Goal: Information Seeking & Learning: Learn about a topic

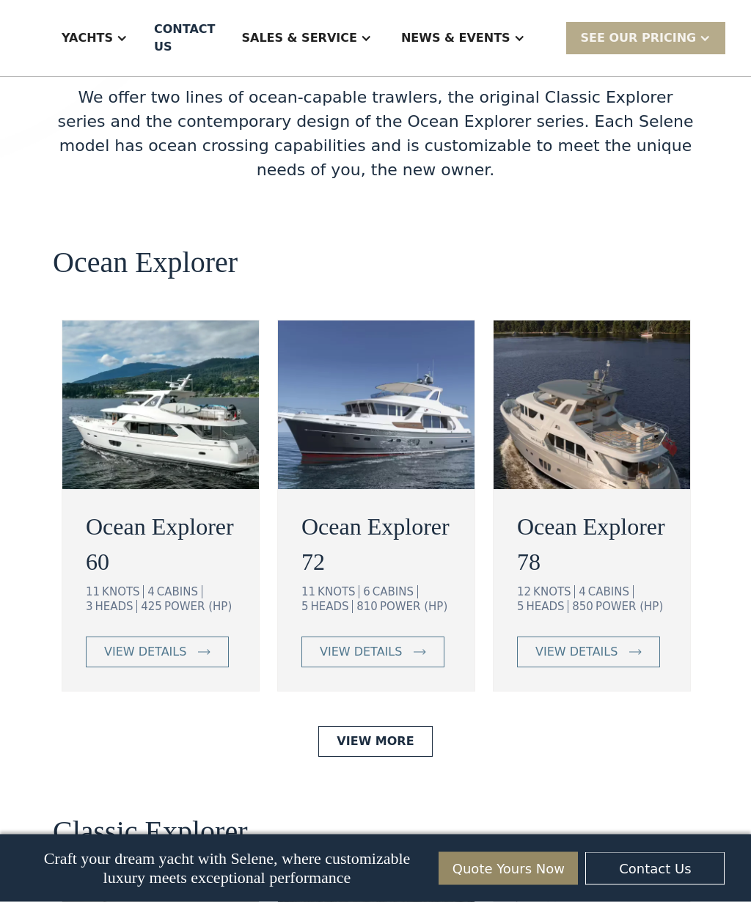
scroll to position [2651, 0]
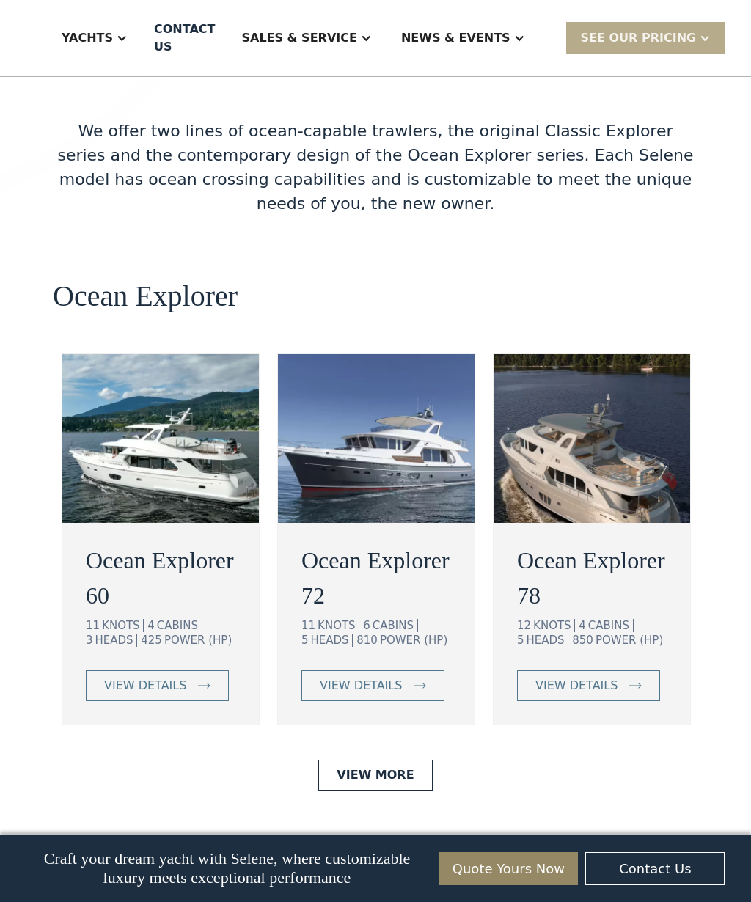
click at [595, 396] on img at bounding box center [592, 438] width 197 height 169
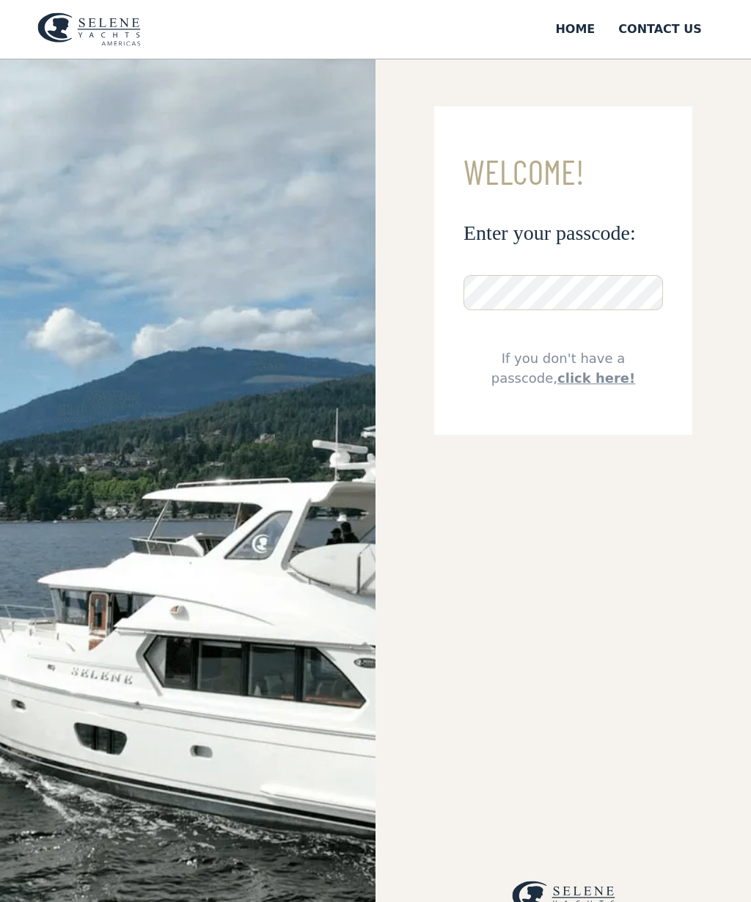
click at [584, 32] on div "Home" at bounding box center [575, 30] width 40 height 18
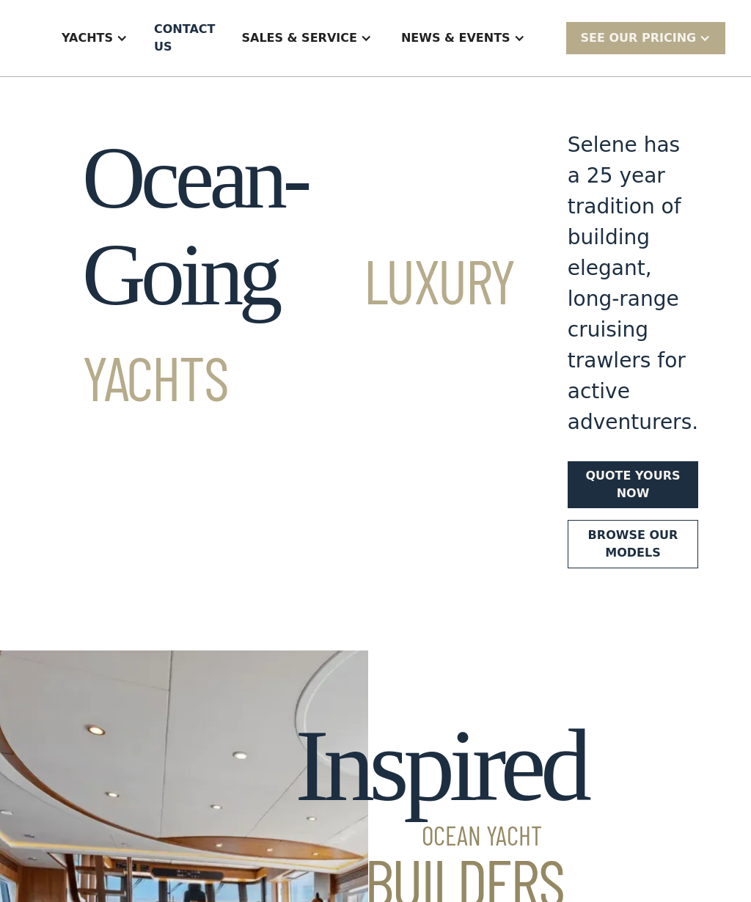
click at [568, 520] on link "Browse our models" at bounding box center [633, 544] width 131 height 48
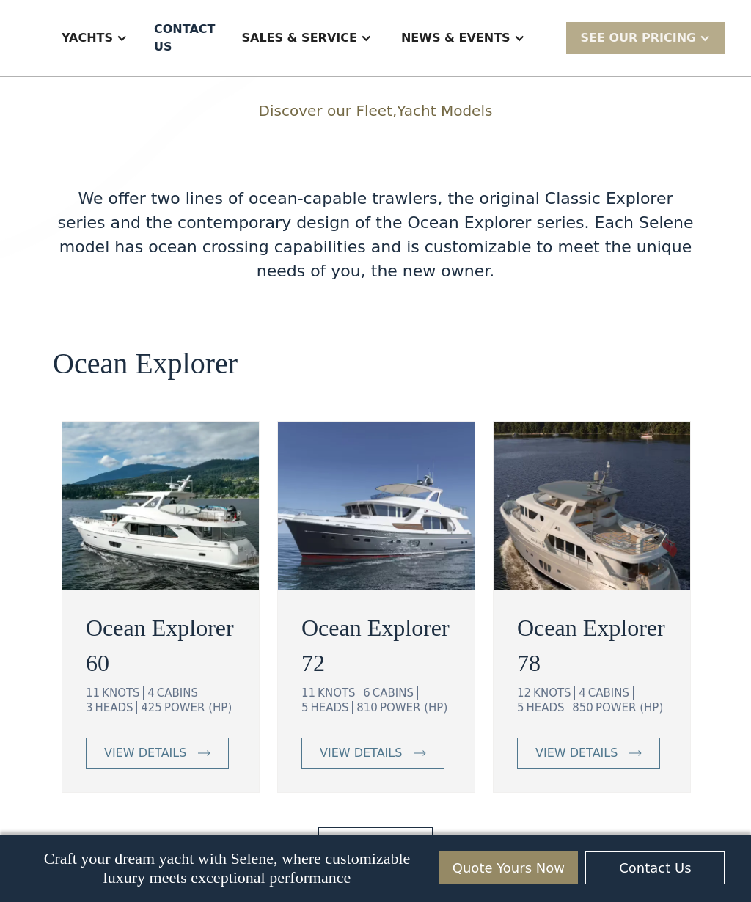
scroll to position [2590, 0]
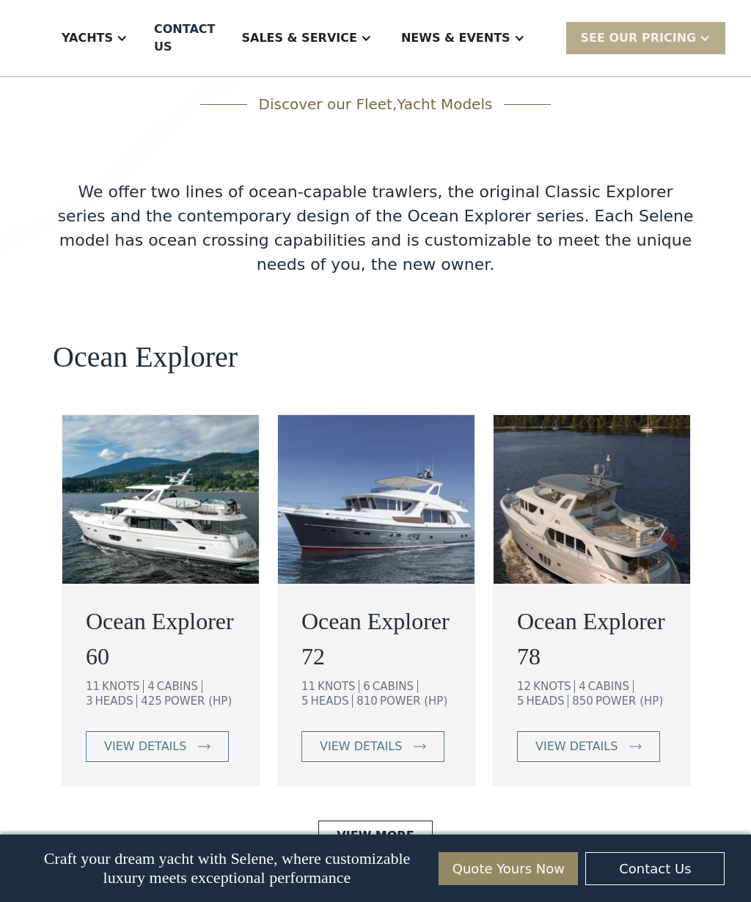
click at [575, 738] on div "view details" at bounding box center [576, 747] width 82 height 18
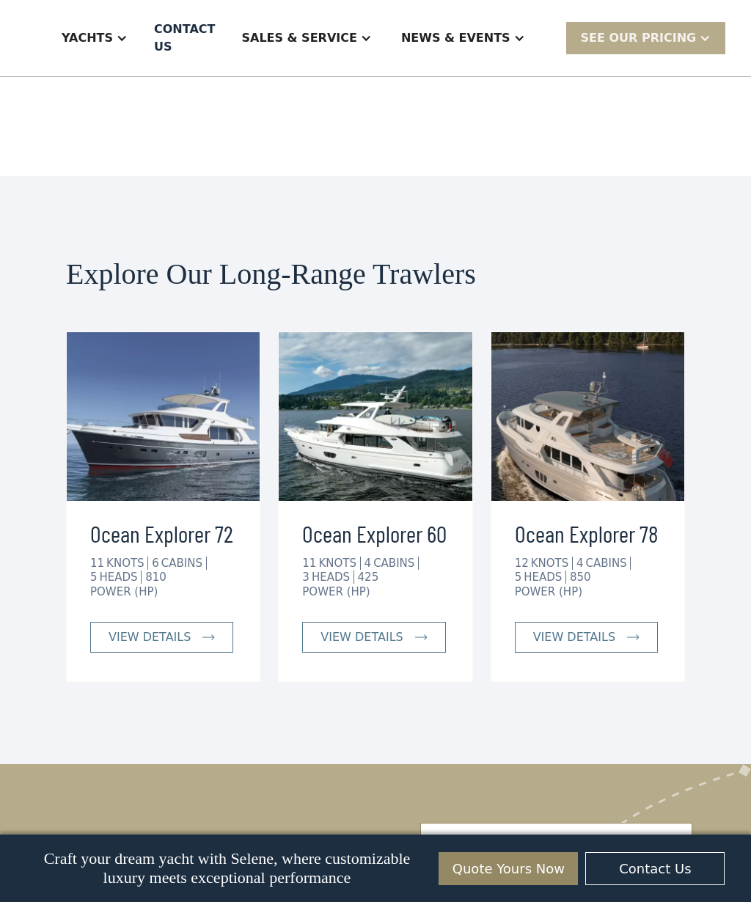
scroll to position [2475, 0]
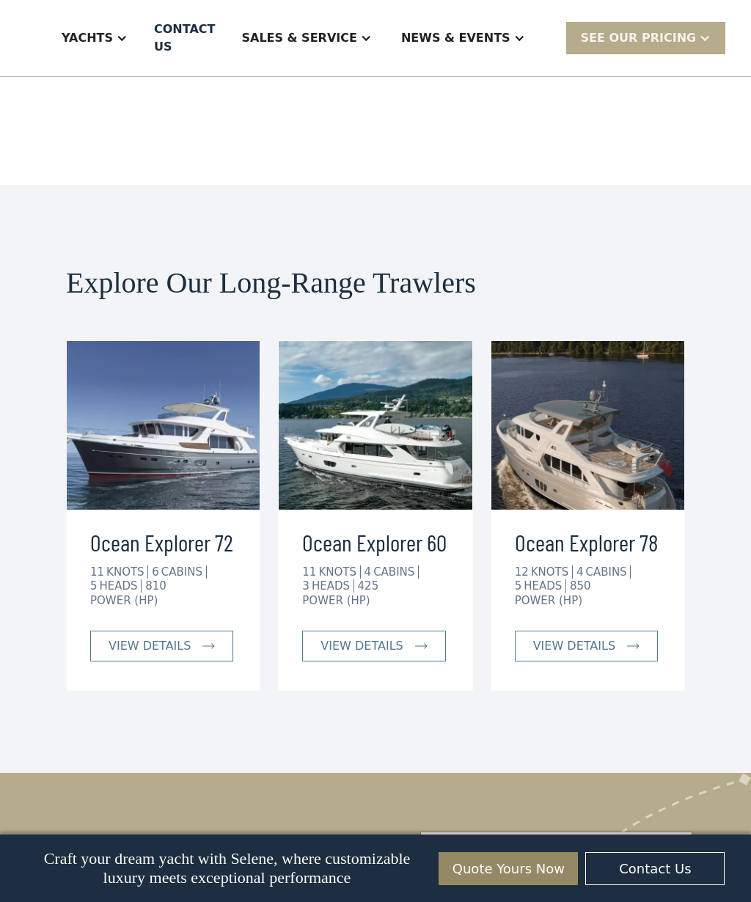
click at [125, 373] on img at bounding box center [163, 425] width 193 height 169
click at [149, 415] on img at bounding box center [163, 425] width 193 height 169
click at [135, 637] on div "view details" at bounding box center [150, 646] width 82 height 18
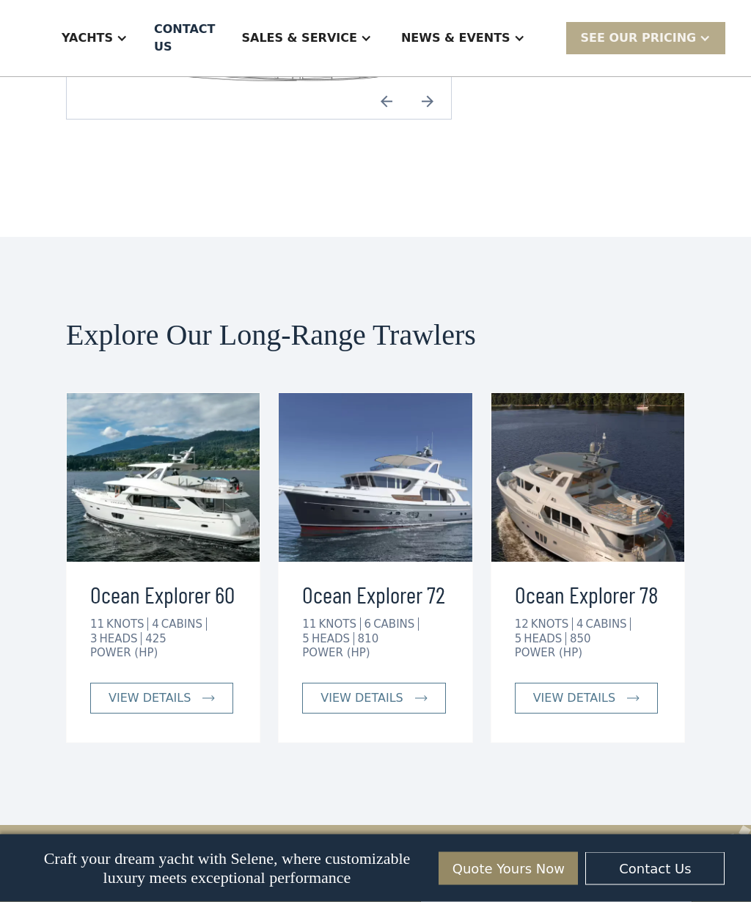
scroll to position [3022, 0]
click at [627, 411] on img at bounding box center [587, 477] width 193 height 169
click at [607, 417] on img at bounding box center [587, 477] width 193 height 169
click at [570, 689] on div "view details" at bounding box center [574, 698] width 82 height 18
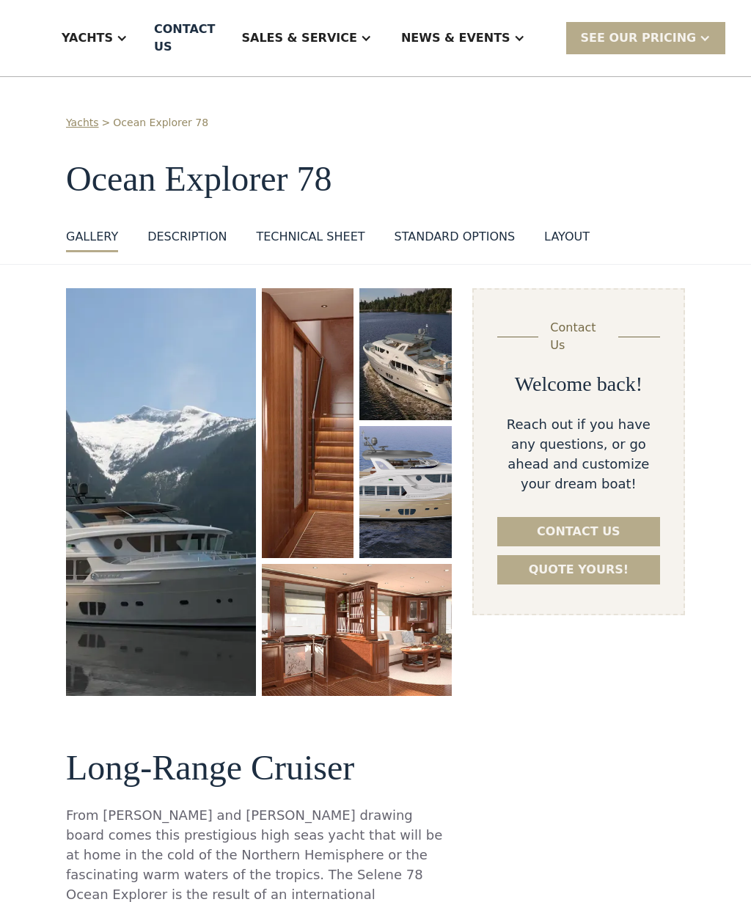
click at [194, 421] on img "open lightbox" at bounding box center [161, 492] width 190 height 408
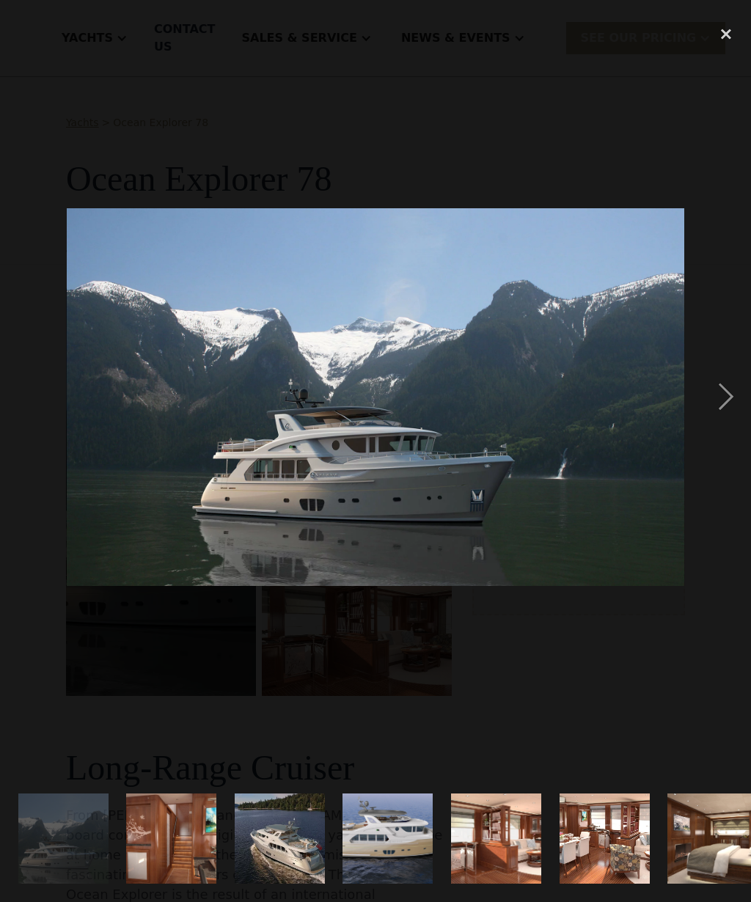
click at [725, 433] on div "next image" at bounding box center [726, 397] width 50 height 758
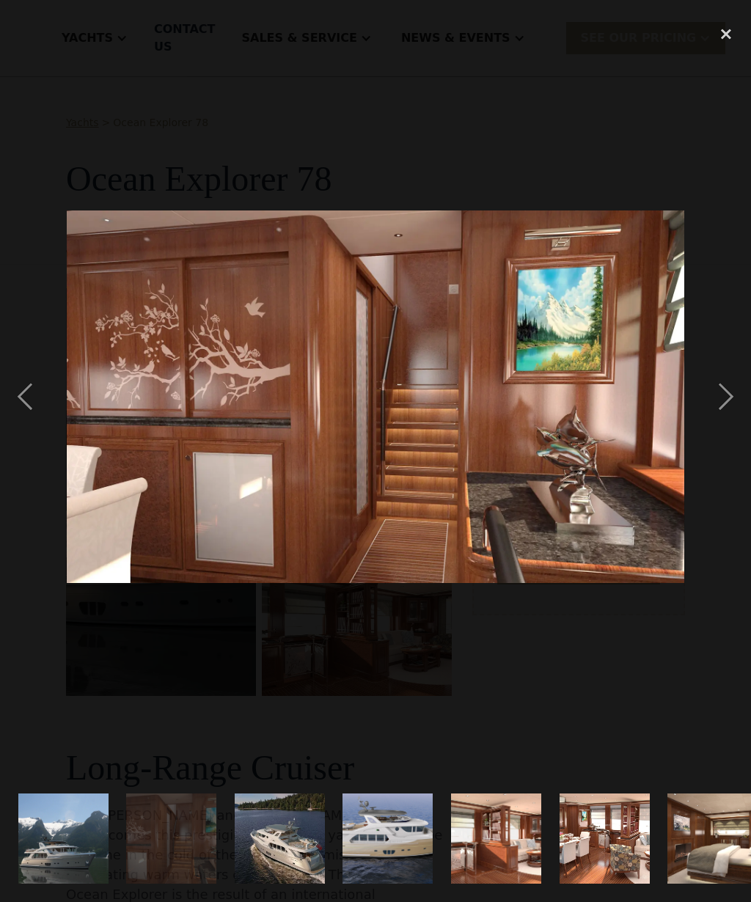
click at [731, 431] on div "next image" at bounding box center [726, 397] width 50 height 758
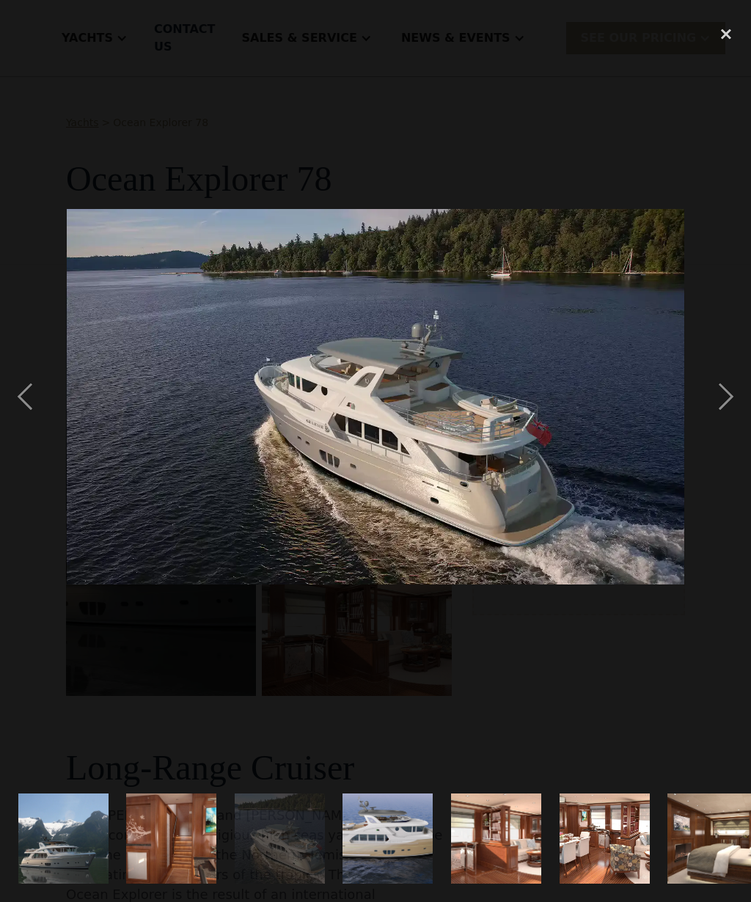
click at [729, 433] on div "next image" at bounding box center [726, 397] width 50 height 758
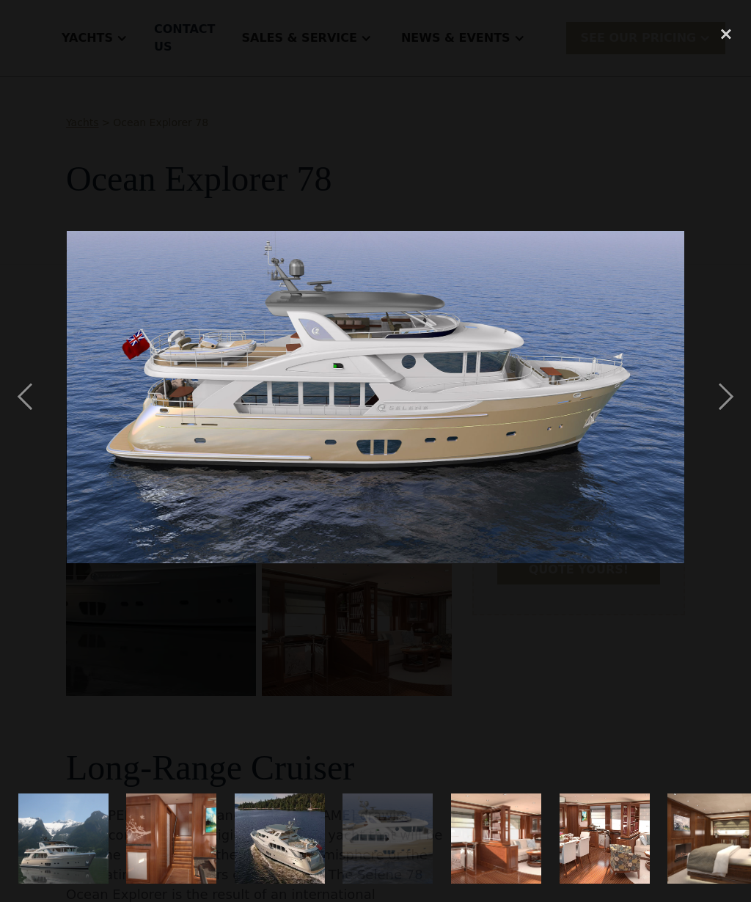
click at [729, 425] on div "next image" at bounding box center [726, 397] width 50 height 758
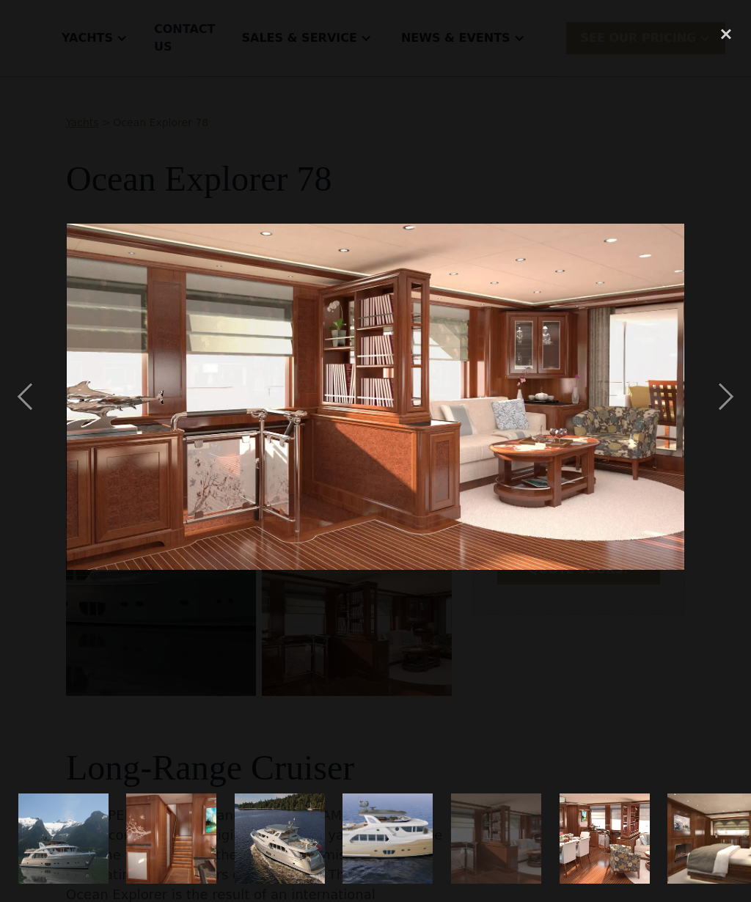
click at [729, 425] on div "next image" at bounding box center [726, 397] width 50 height 758
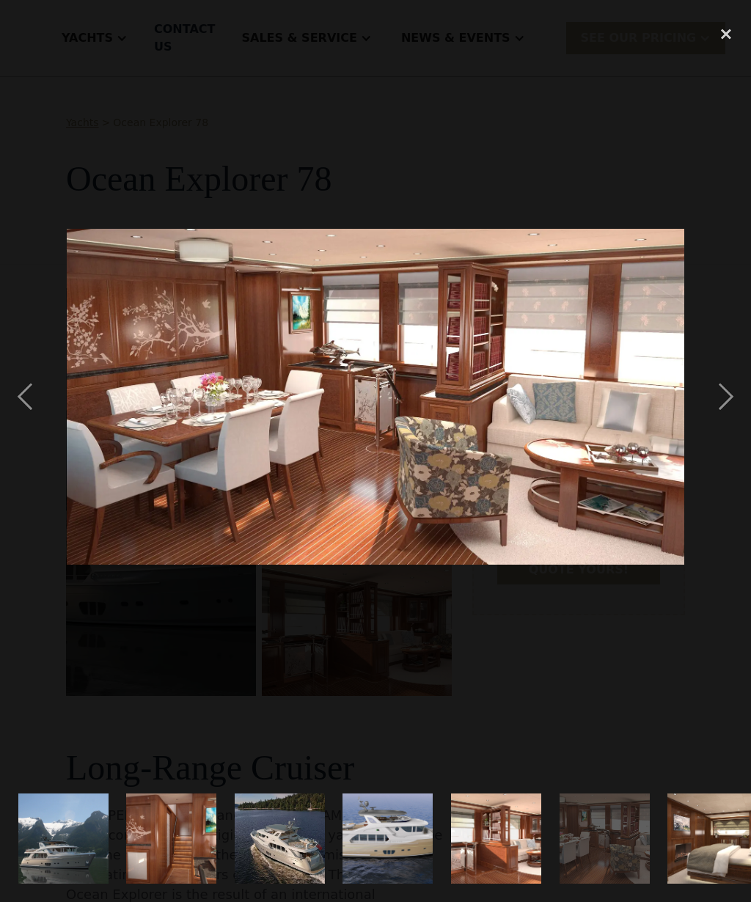
click at [722, 423] on div "next image" at bounding box center [726, 397] width 50 height 758
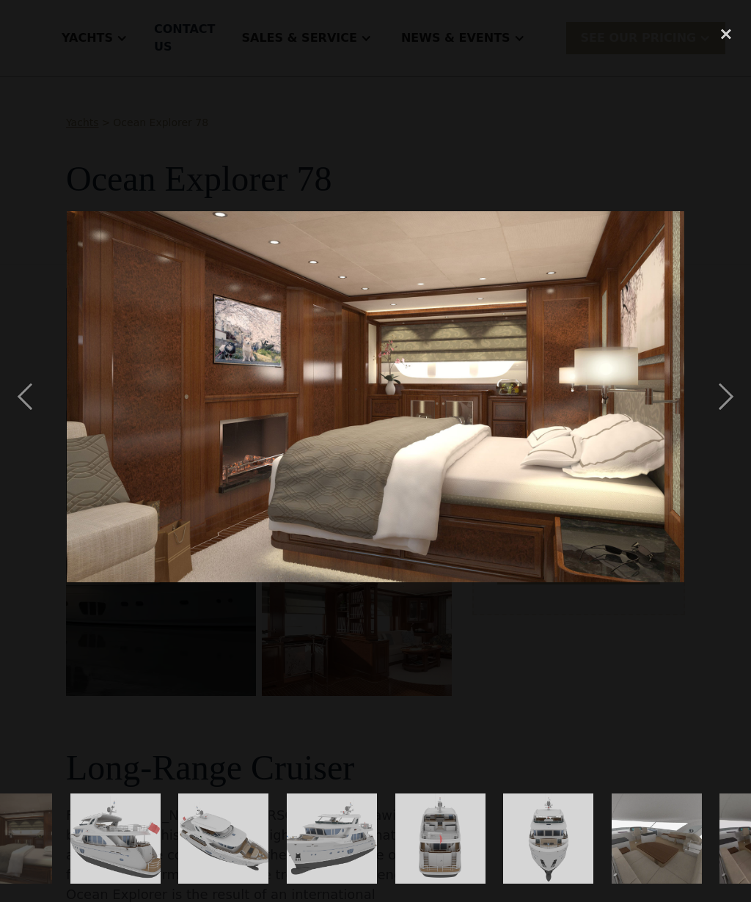
scroll to position [0, 706]
click at [721, 427] on div "next image" at bounding box center [726, 397] width 50 height 758
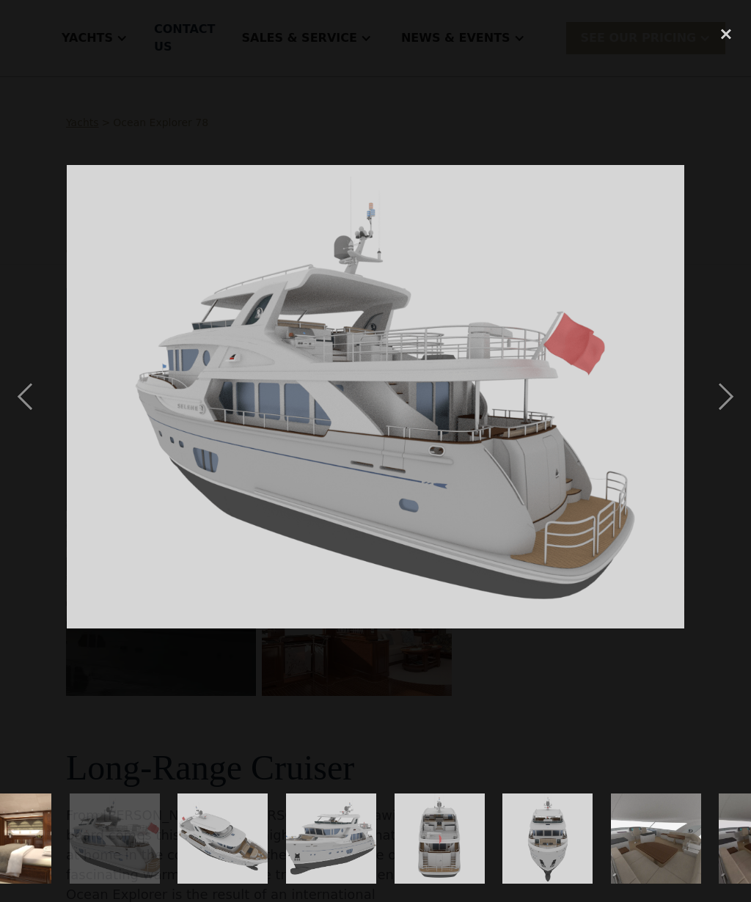
click at [721, 425] on div "next image" at bounding box center [726, 397] width 50 height 758
